Goal: Task Accomplishment & Management: Manage account settings

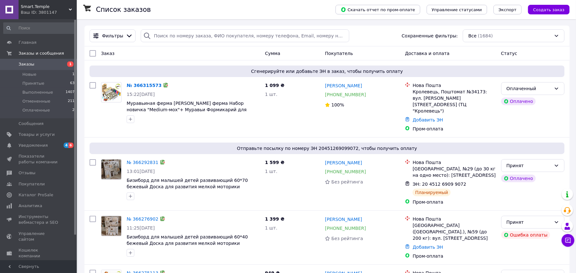
click at [62, 4] on span "Smart.Temple" at bounding box center [45, 7] width 48 height 6
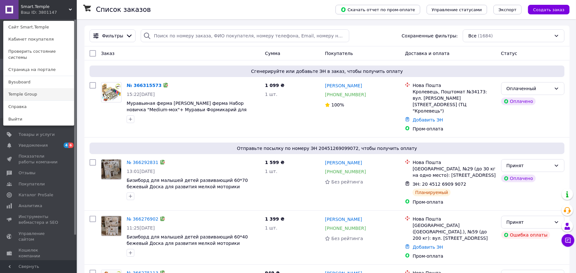
click at [40, 91] on link "Temple Group" at bounding box center [39, 94] width 70 height 12
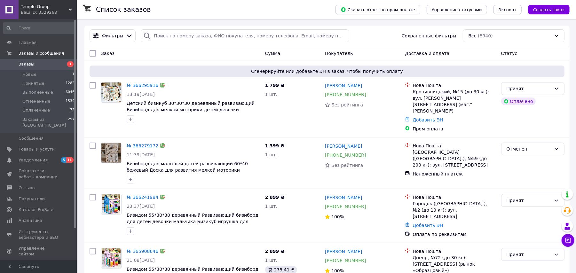
click at [59, 12] on div "Ваш ID: 3329268" at bounding box center [49, 13] width 56 height 6
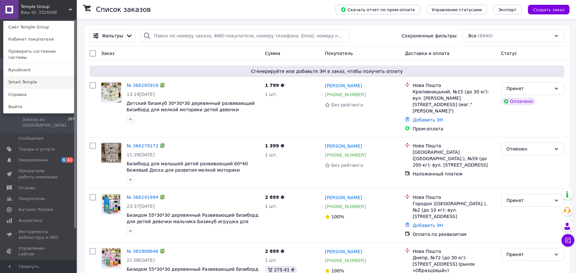
click at [40, 76] on link "Smart.Temple" at bounding box center [39, 82] width 70 height 12
